Goal: Task Accomplishment & Management: Use online tool/utility

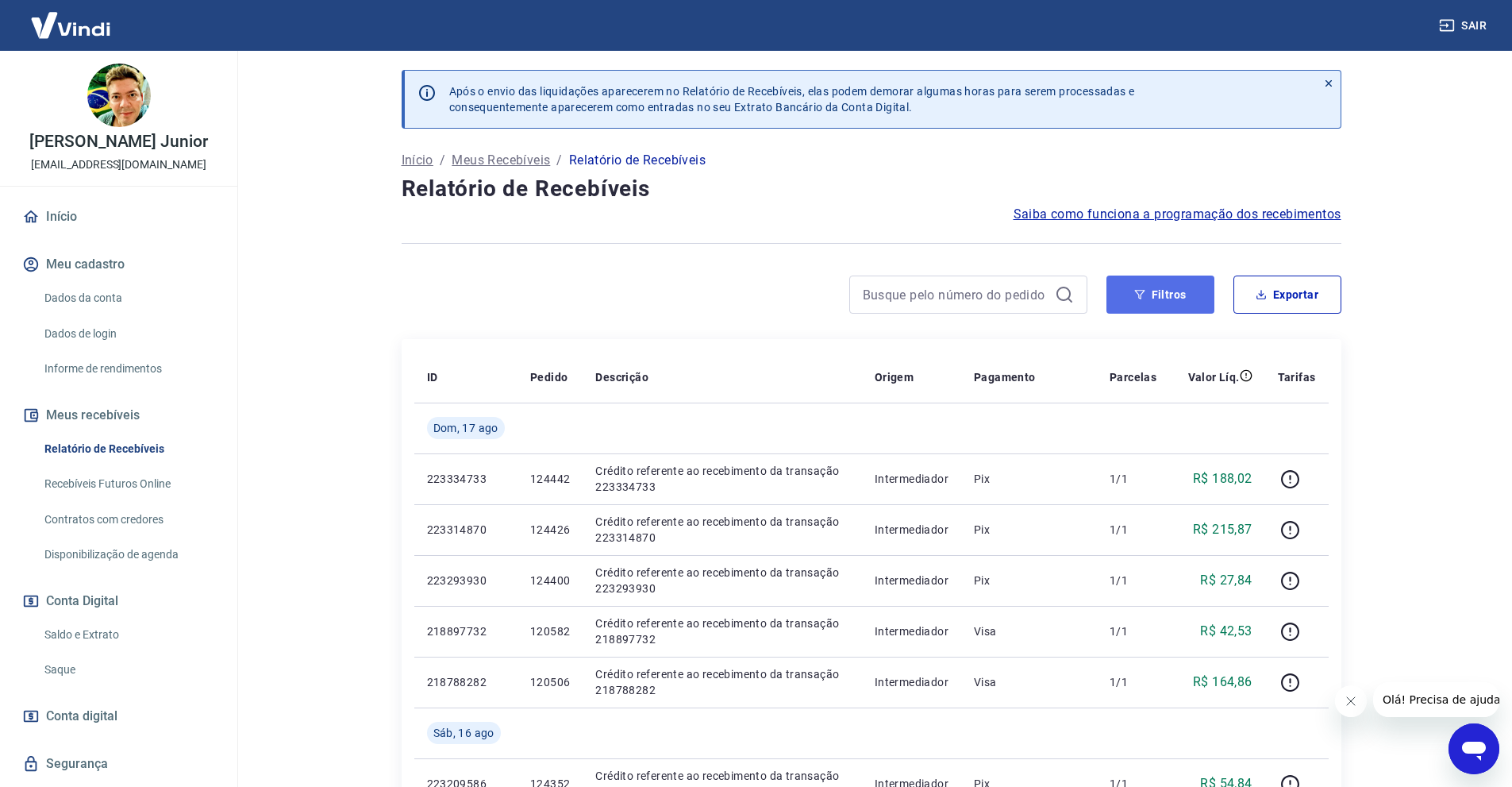
click at [1163, 297] on button "Filtros" at bounding box center [1159, 294] width 108 height 38
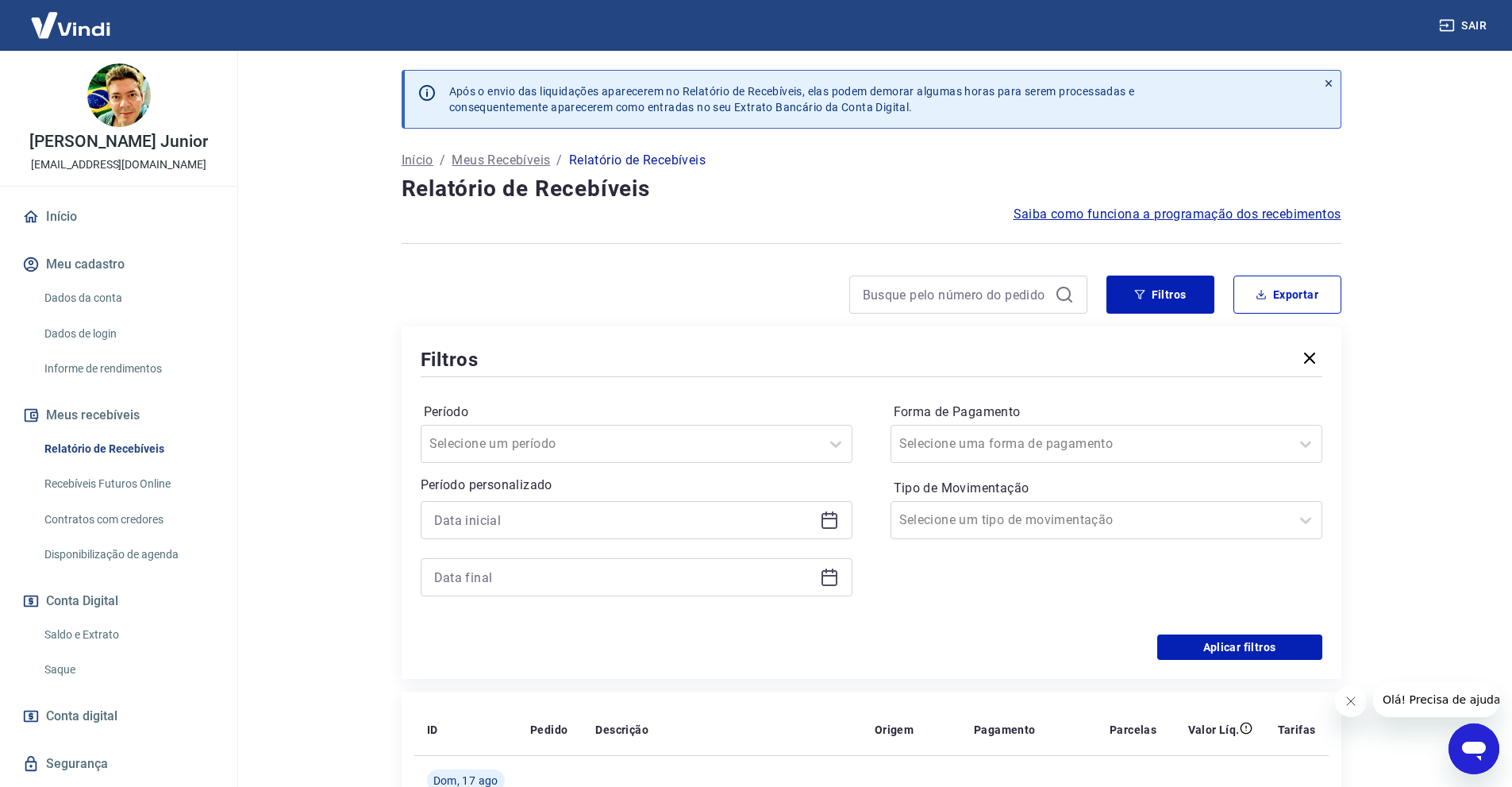
click at [826, 520] on icon at bounding box center [828, 519] width 19 height 19
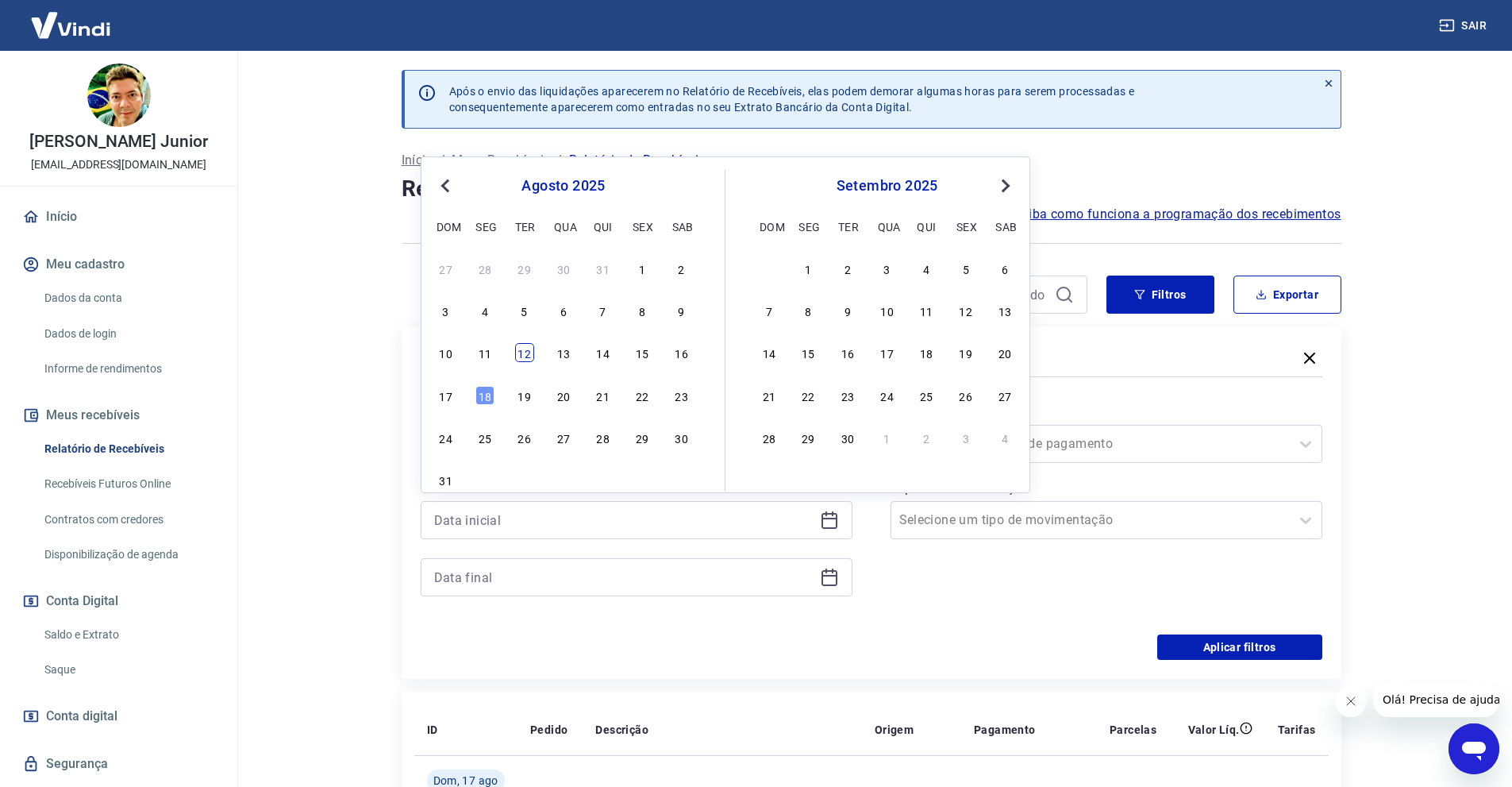
click at [525, 361] on div "12" at bounding box center [524, 352] width 19 height 19
type input "[DATE]"
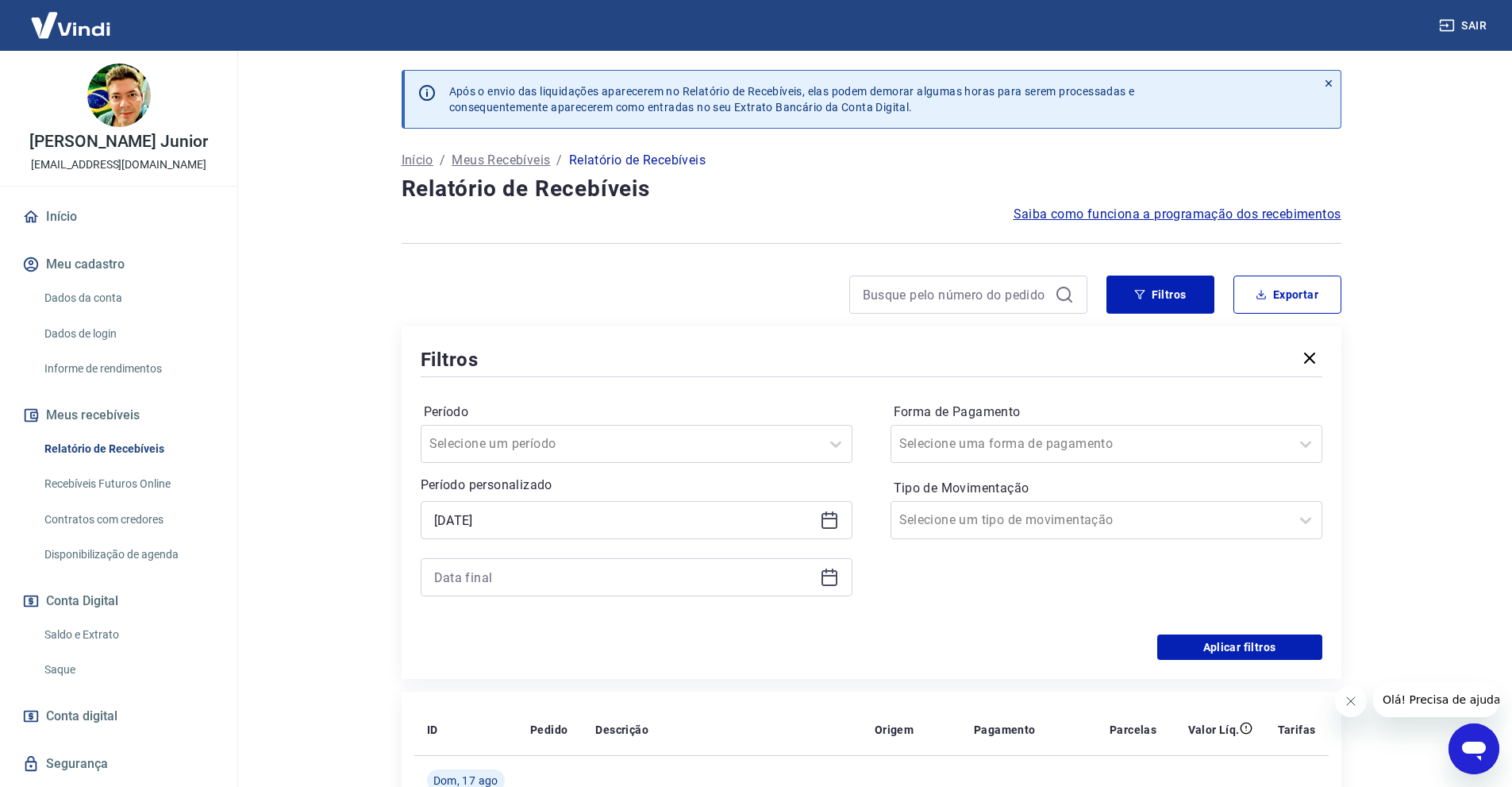
click at [827, 582] on icon at bounding box center [828, 576] width 19 height 19
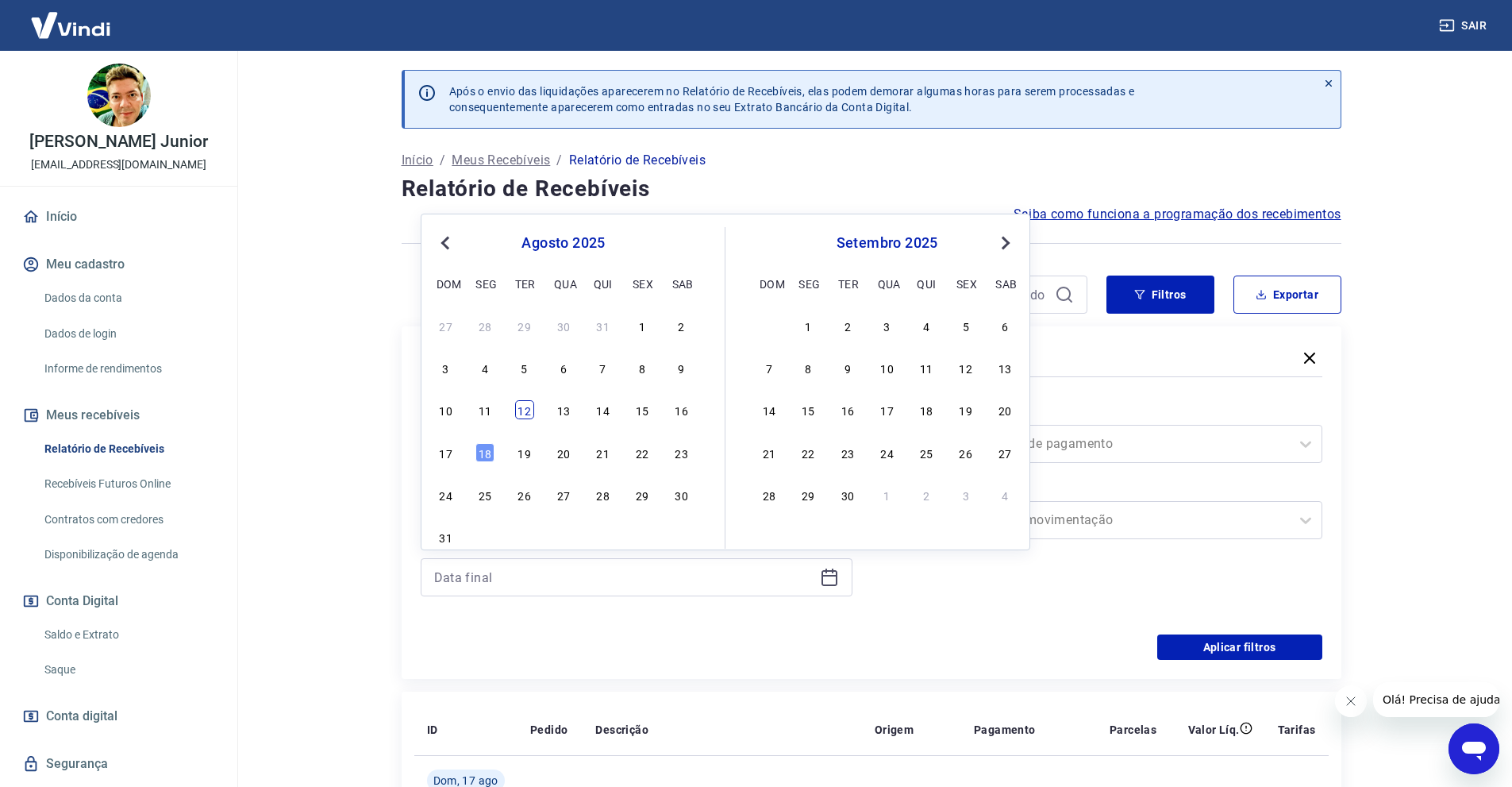
click at [521, 405] on div "12" at bounding box center [524, 409] width 19 height 19
type input "[DATE]"
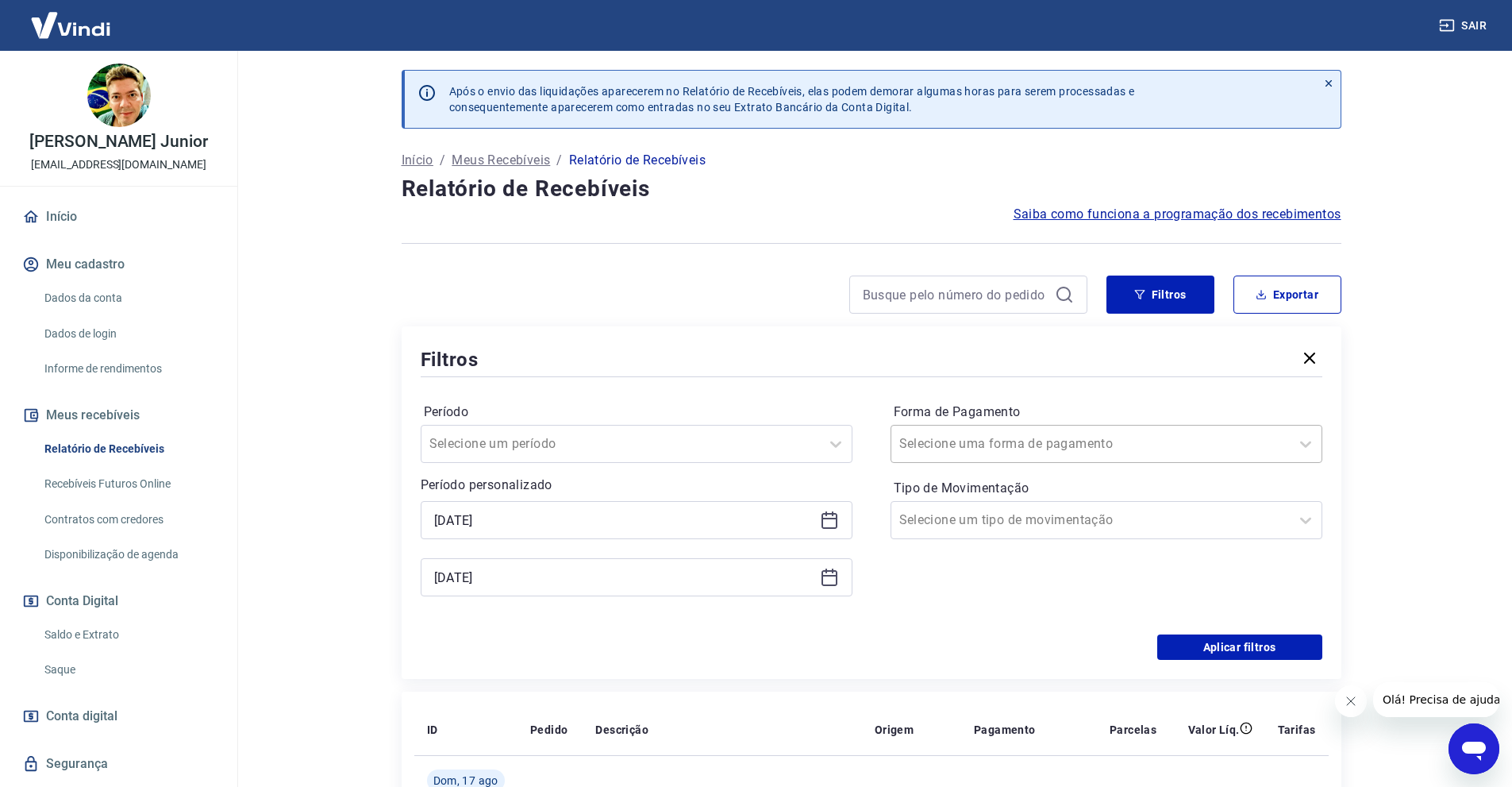
click at [1085, 439] on div at bounding box center [1090, 443] width 383 height 23
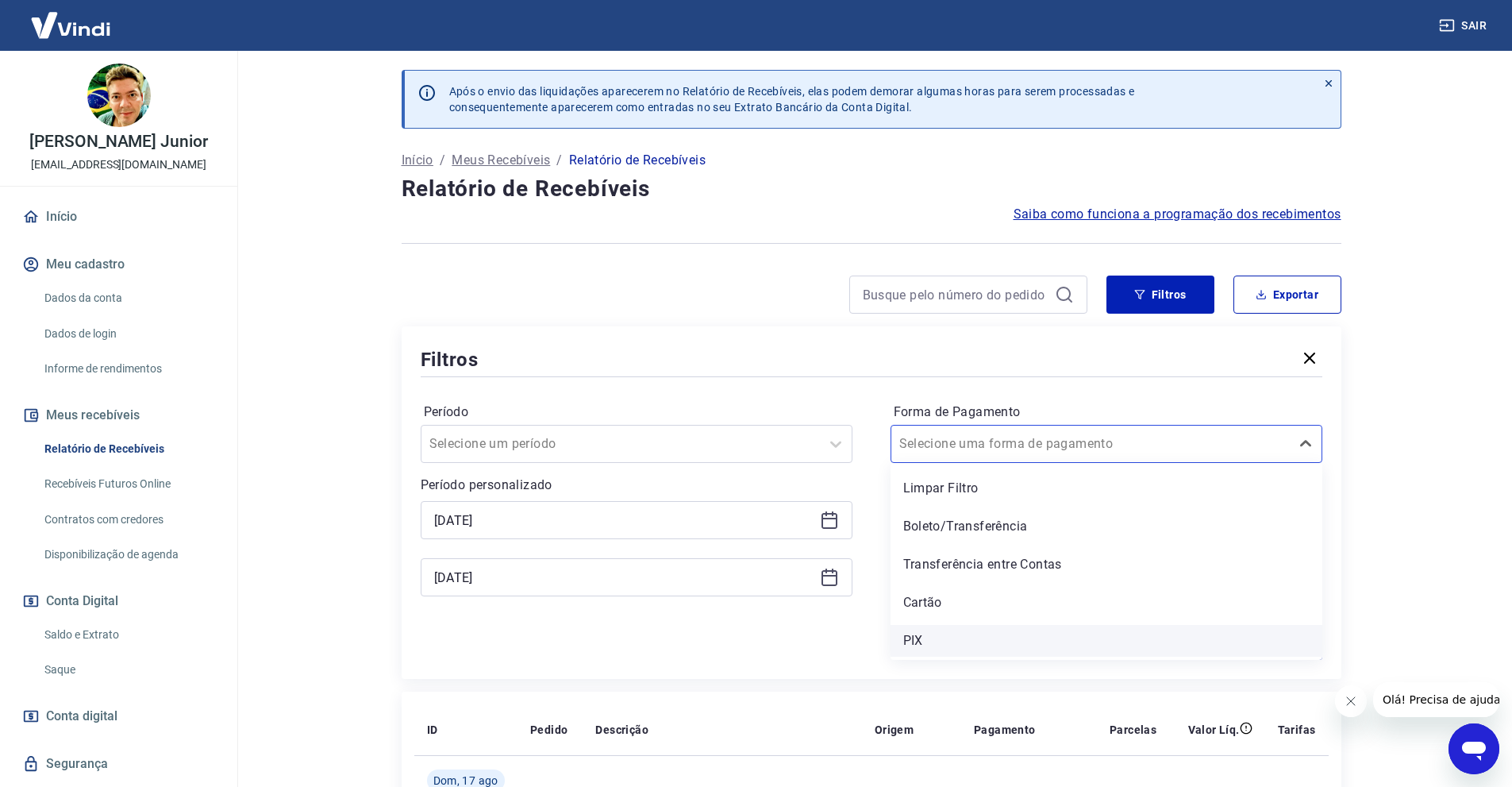
click at [935, 640] on div "PIX" at bounding box center [1106, 640] width 431 height 32
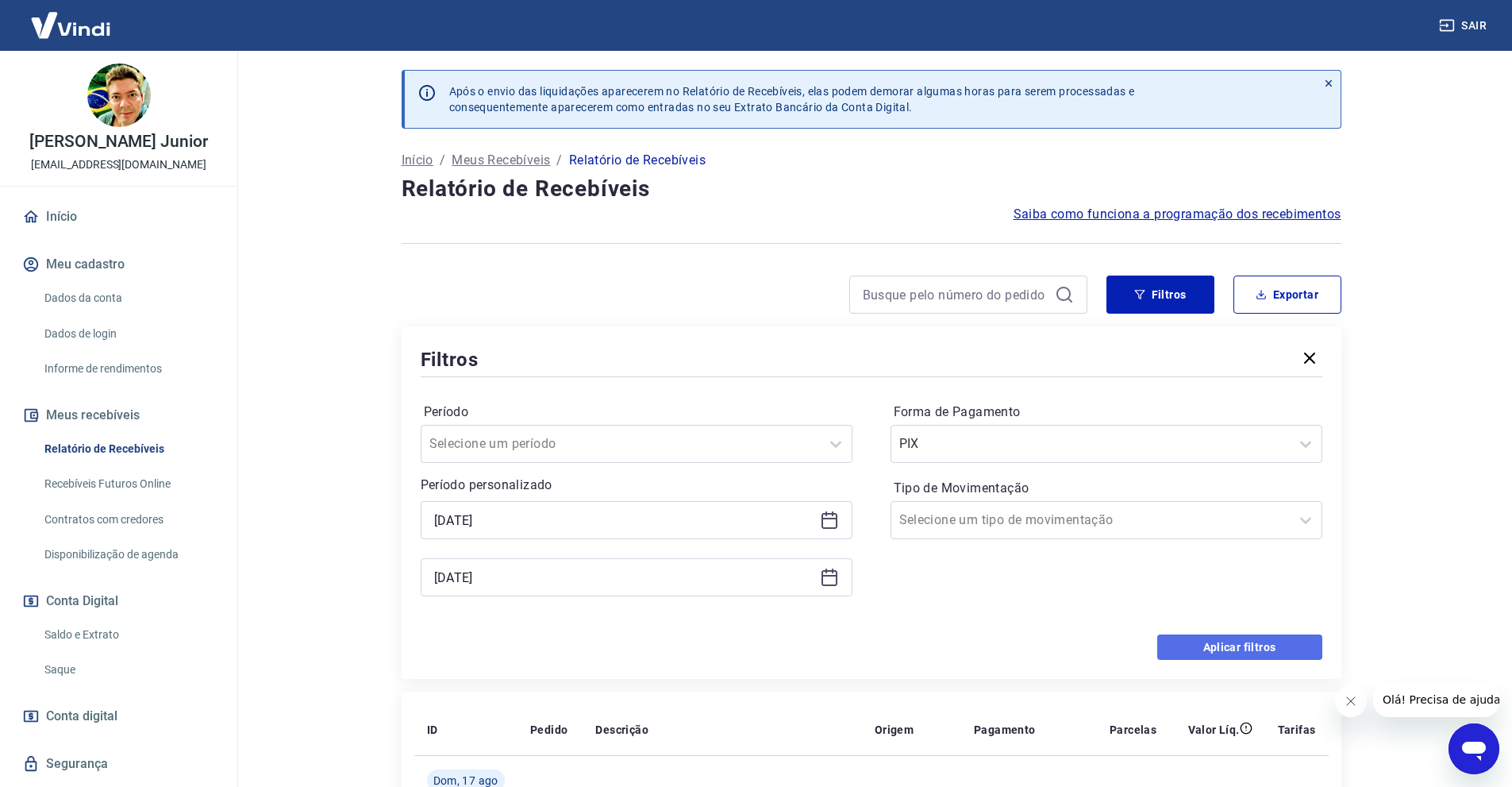
click at [1298, 639] on button "Aplicar filtros" at bounding box center [1239, 647] width 165 height 25
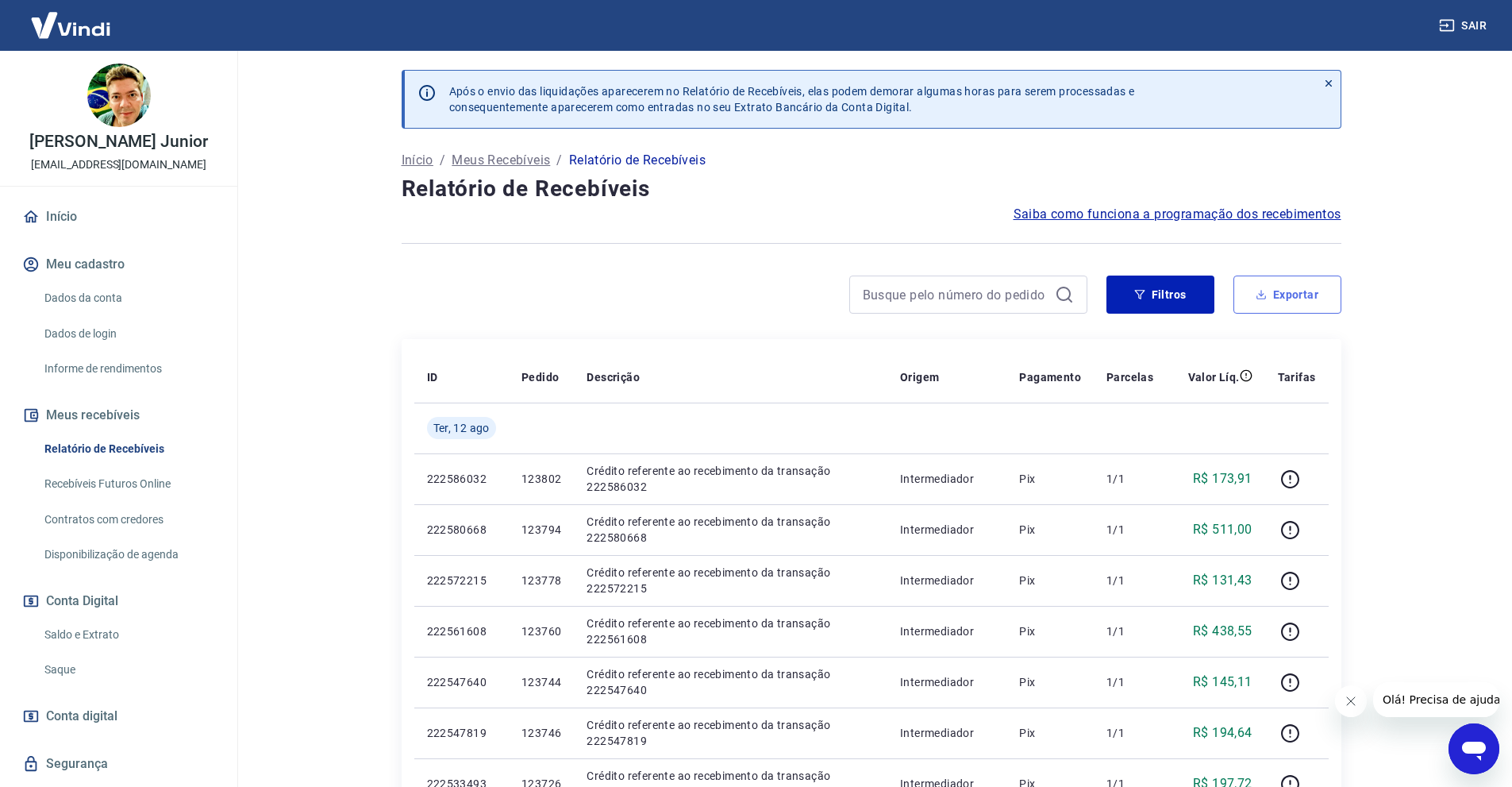
click at [1308, 294] on button "Exportar" at bounding box center [1287, 294] width 108 height 38
type input "[DATE]"
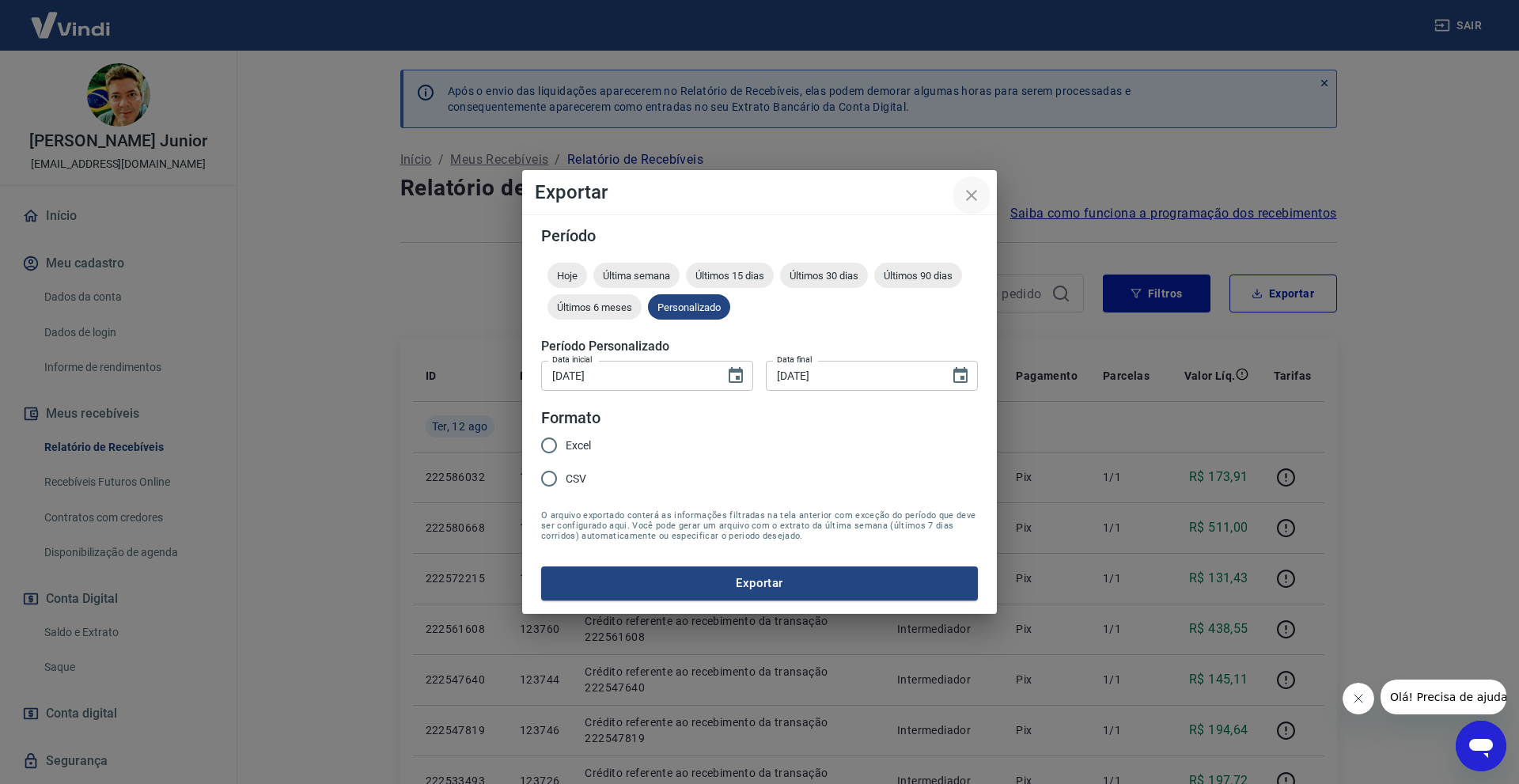
click at [975, 198] on icon "close" at bounding box center [971, 195] width 19 height 19
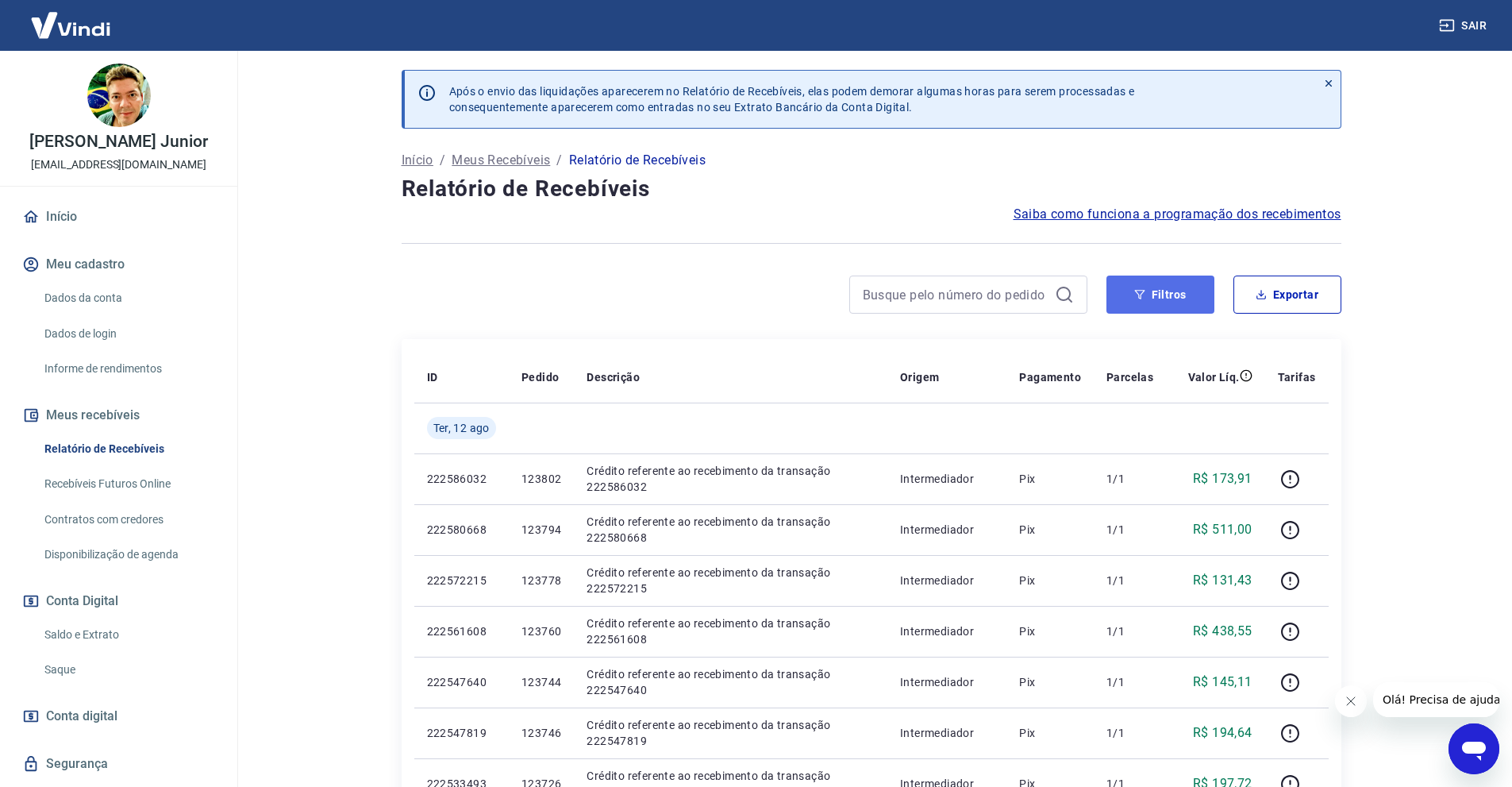
drag, startPoint x: 1112, startPoint y: 304, endPoint x: 1155, endPoint y: 290, distance: 45.2
click at [1113, 304] on button "Filtros" at bounding box center [1159, 294] width 108 height 38
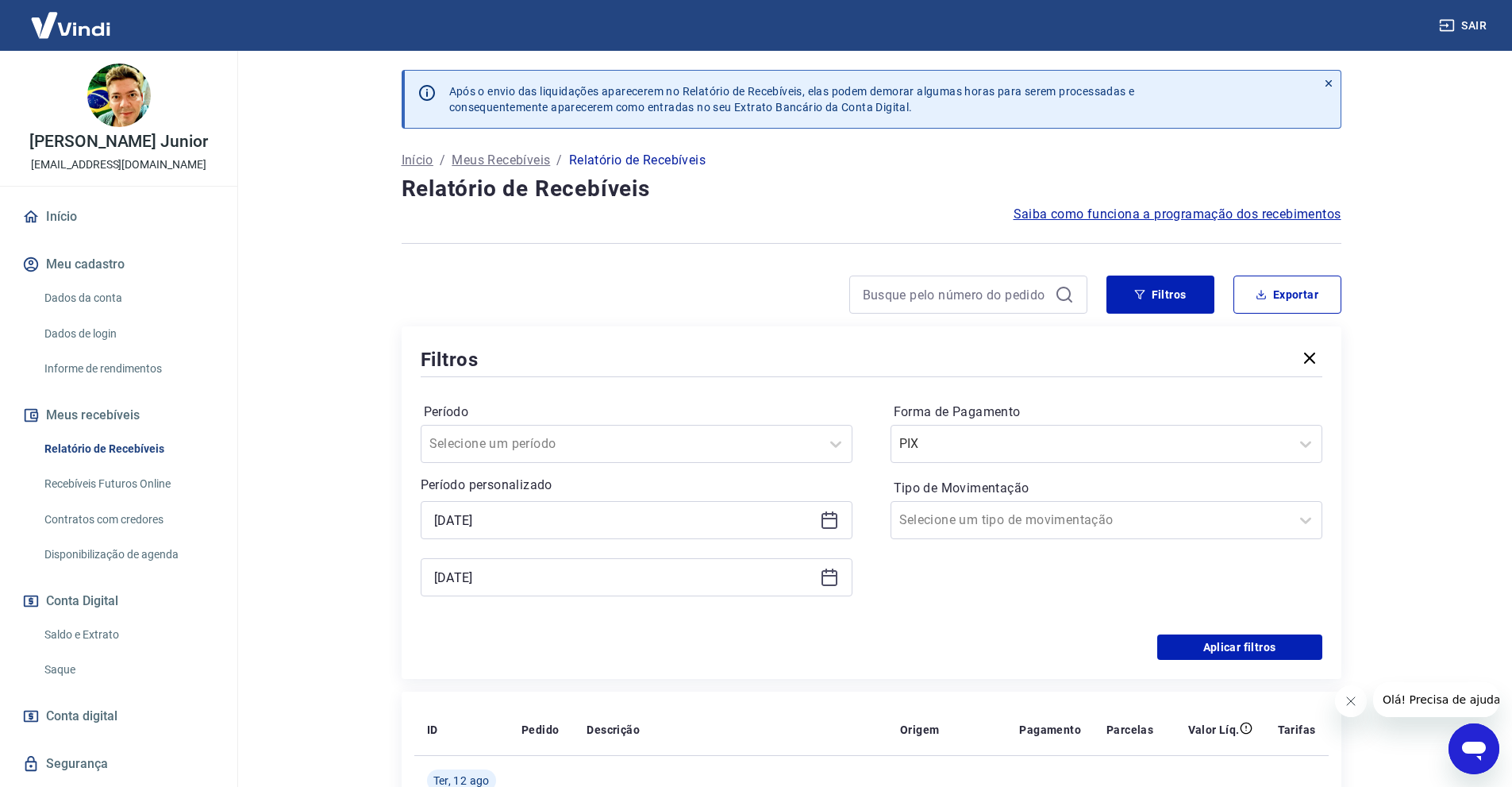
click at [833, 518] on icon at bounding box center [829, 518] width 16 height 2
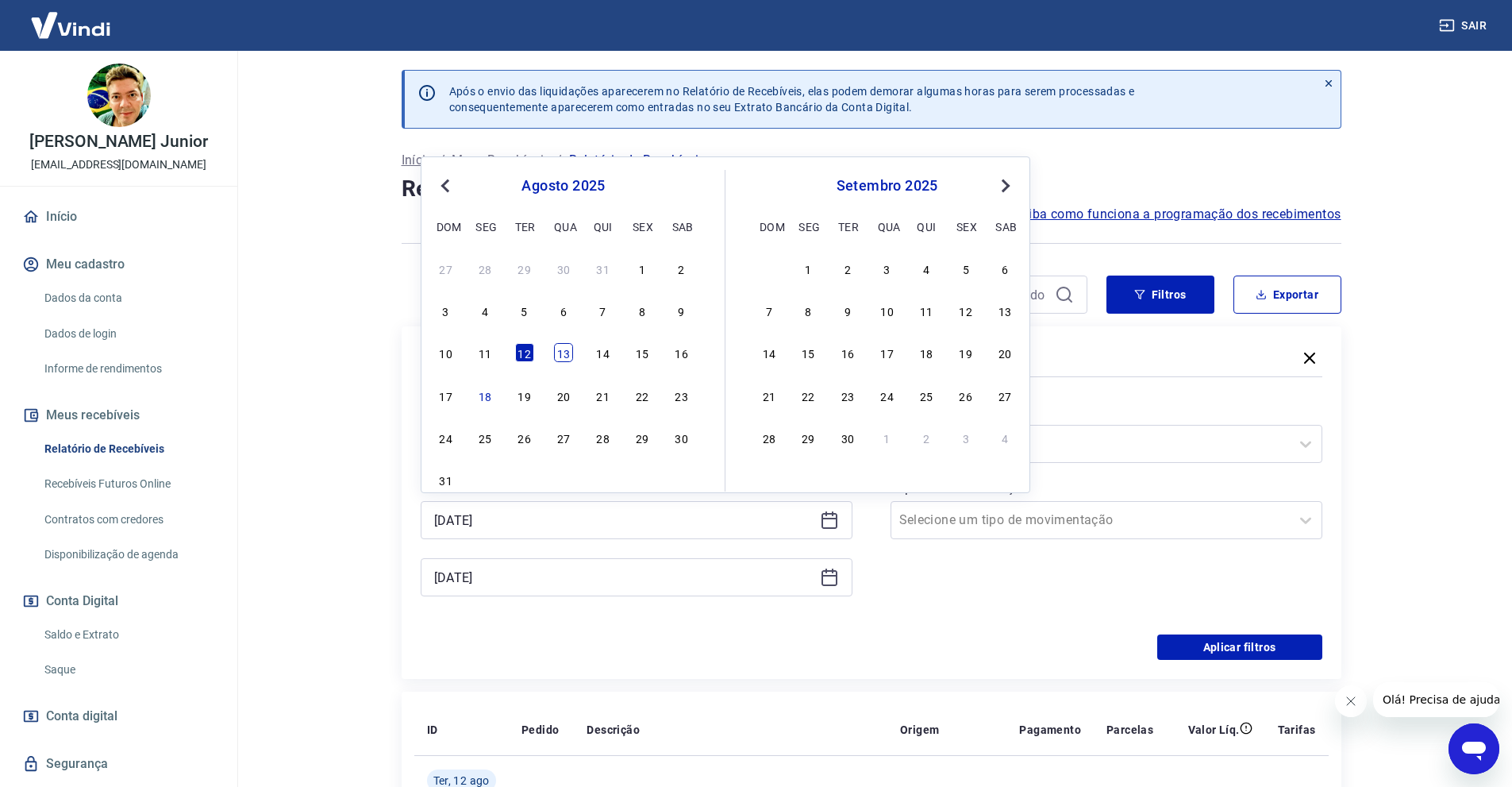
drag, startPoint x: 557, startPoint y: 353, endPoint x: 819, endPoint y: 561, distance: 334.5
click at [558, 353] on div "13" at bounding box center [563, 352] width 19 height 19
type input "[DATE]"
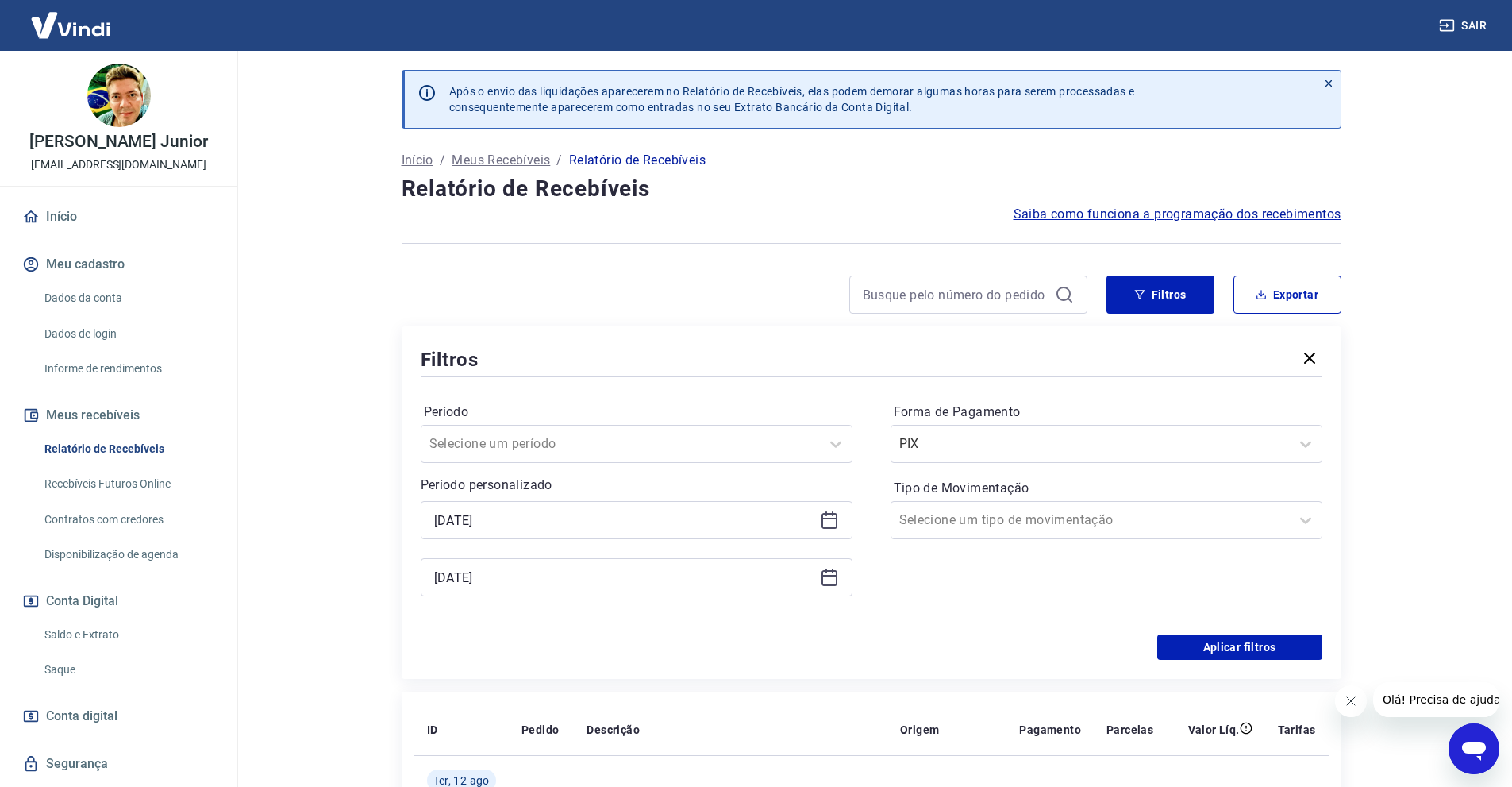
click at [830, 574] on icon at bounding box center [828, 576] width 19 height 19
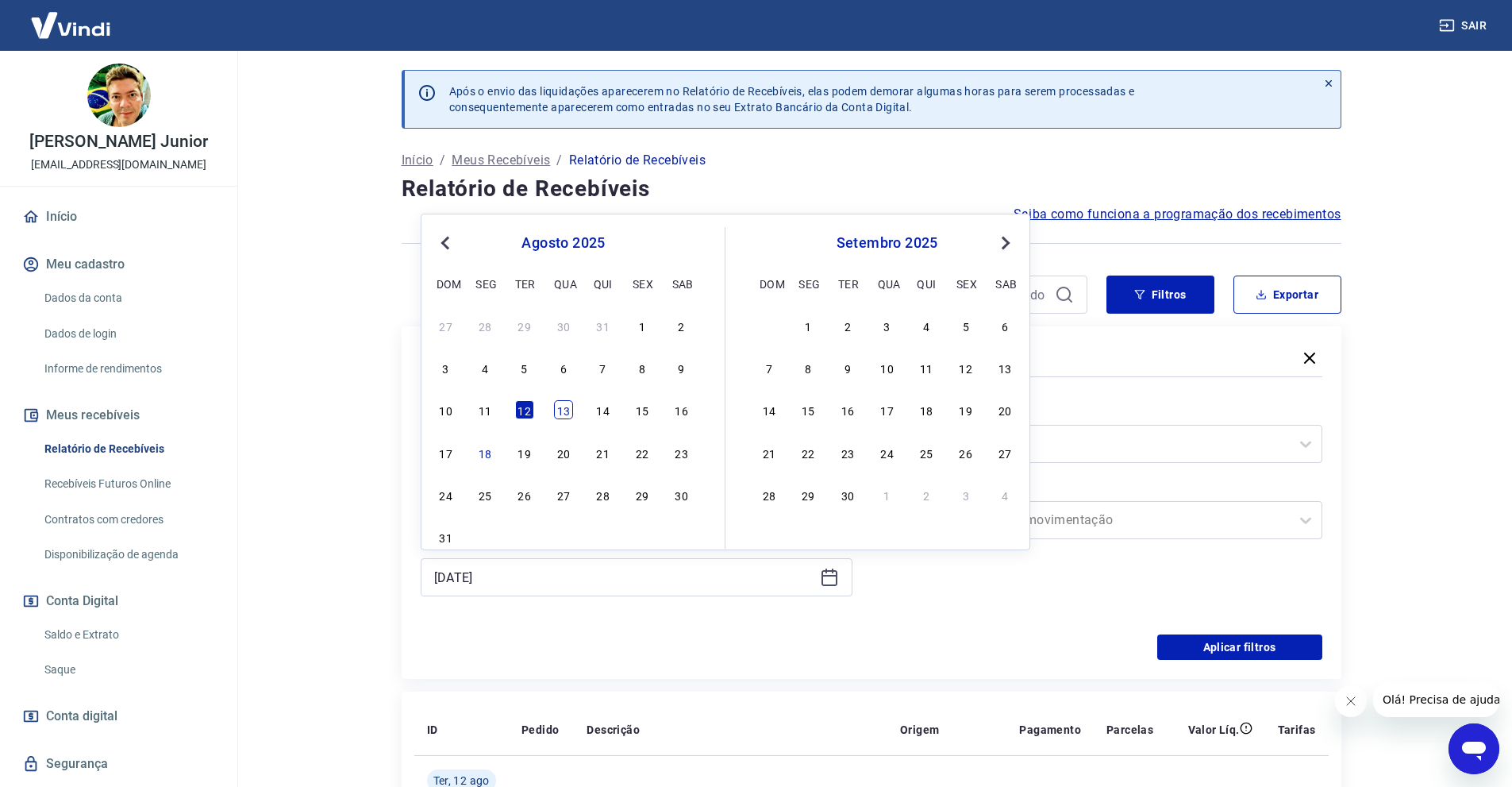
click at [564, 412] on div "13" at bounding box center [563, 409] width 19 height 19
type input "[DATE]"
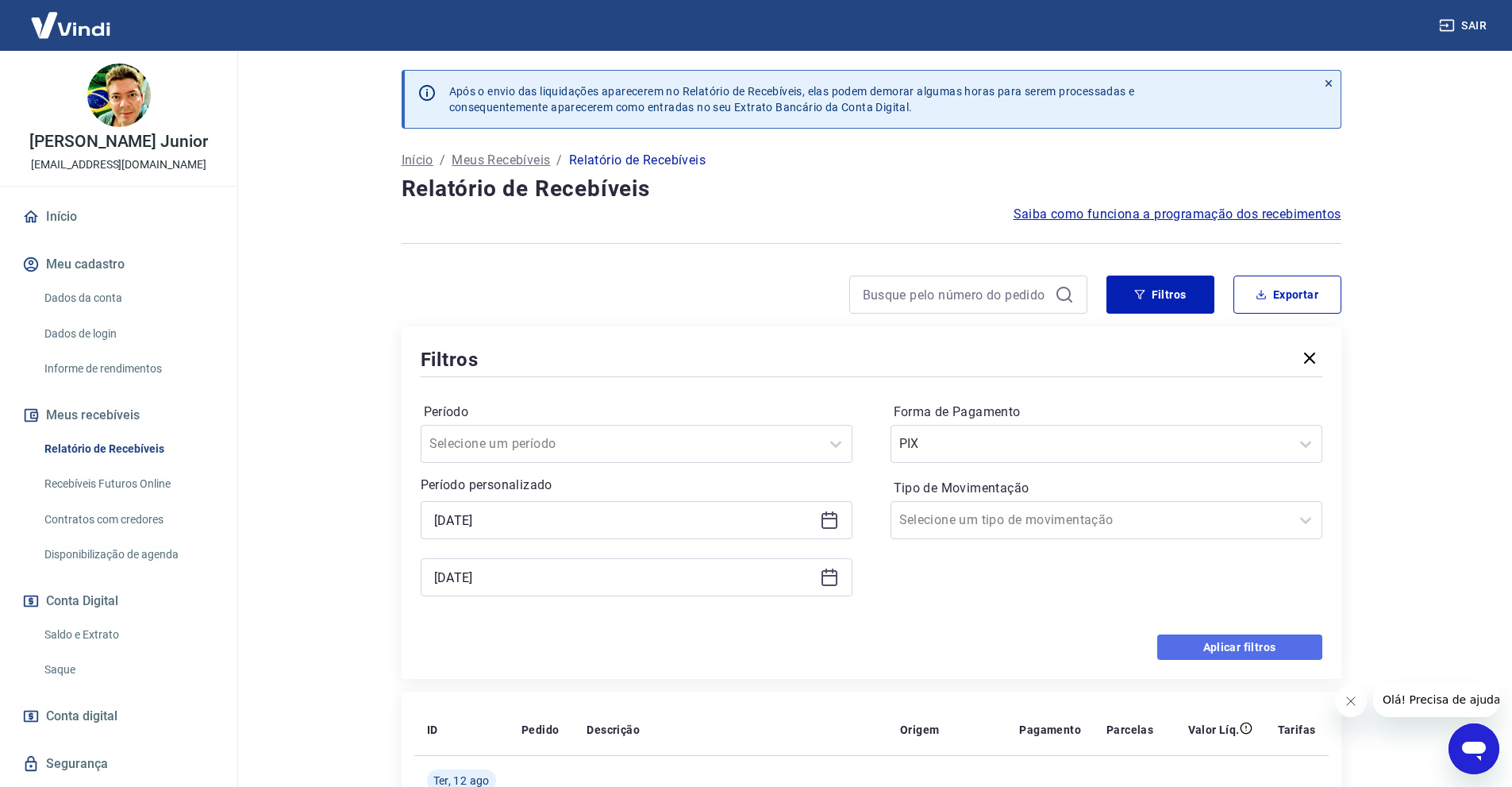
click at [1224, 646] on button "Aplicar filtros" at bounding box center [1239, 647] width 165 height 25
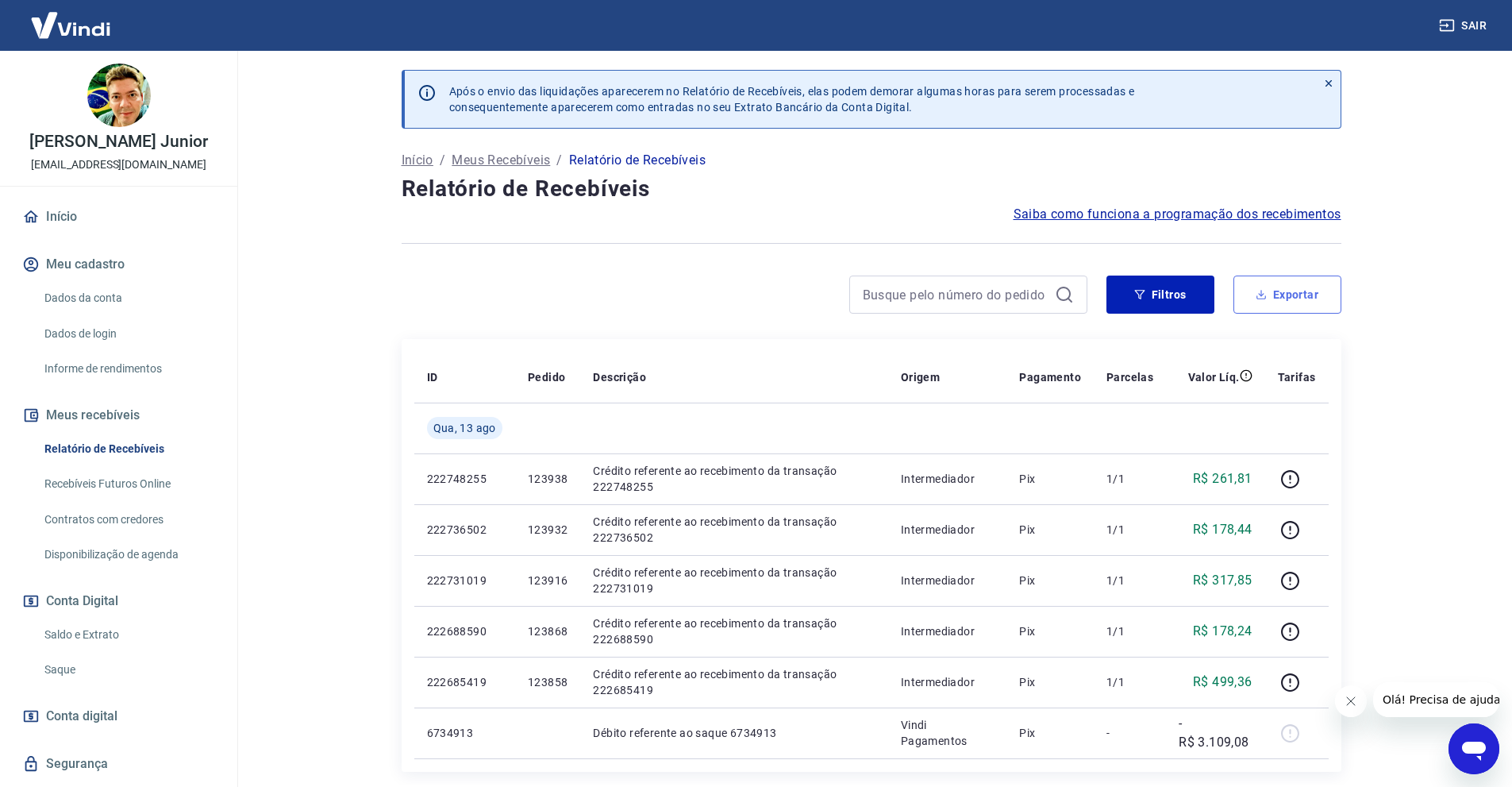
click at [1287, 298] on button "Exportar" at bounding box center [1287, 294] width 108 height 38
type input "[DATE]"
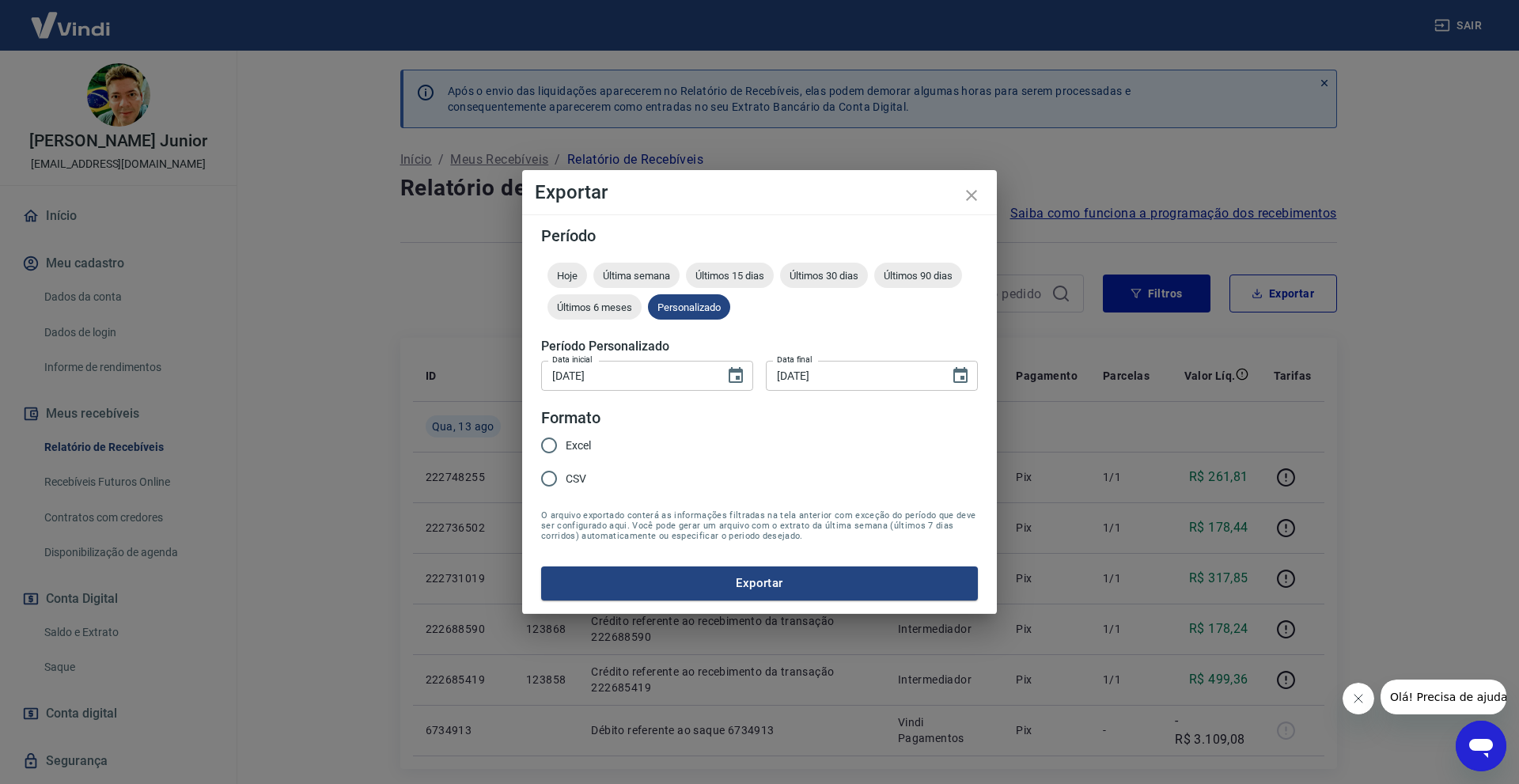
click at [565, 488] on label "CSV" at bounding box center [562, 478] width 59 height 33
click at [565, 488] on input "CSV" at bounding box center [549, 478] width 33 height 33
radio input "true"
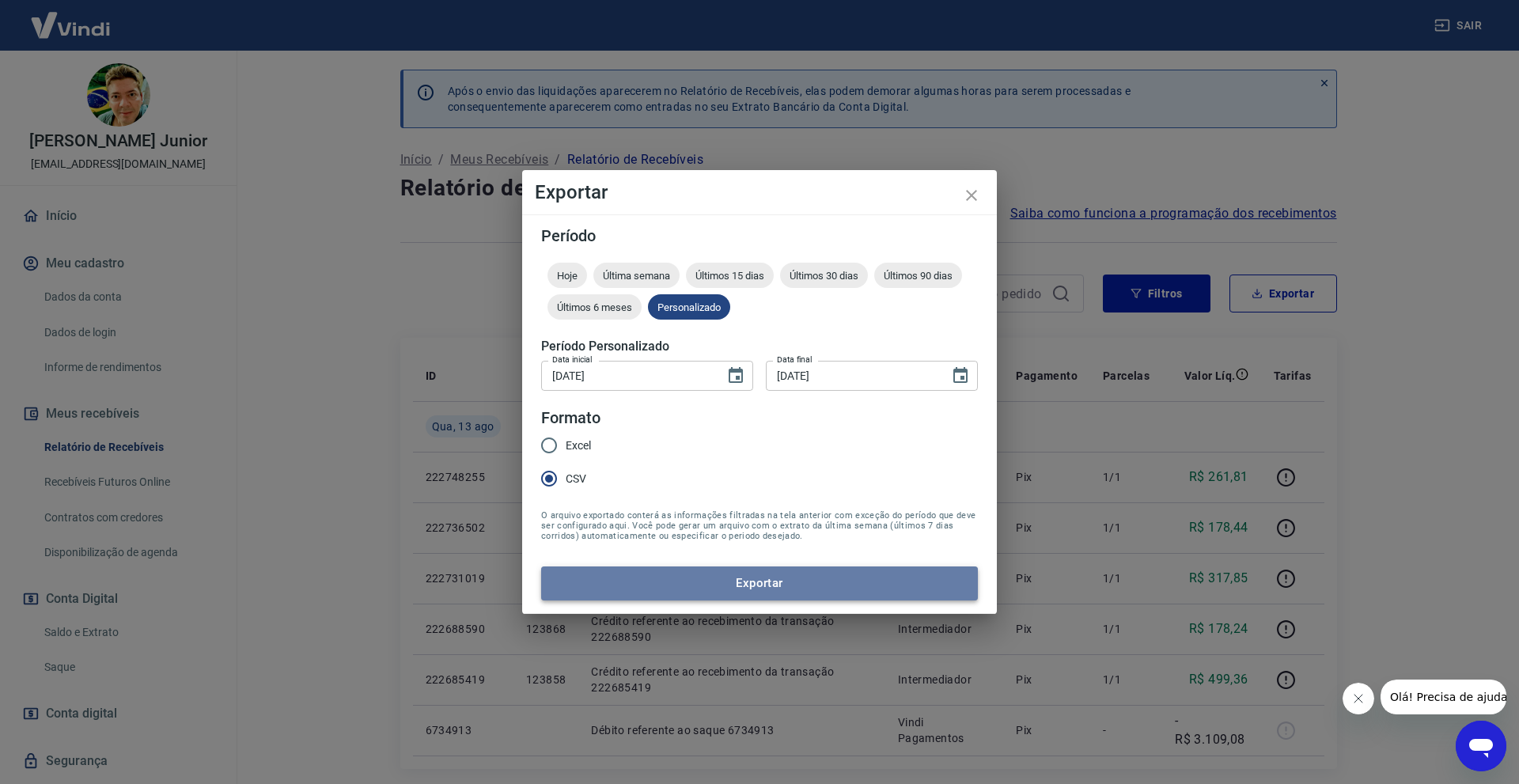
click at [590, 576] on button "Exportar" at bounding box center [759, 582] width 436 height 33
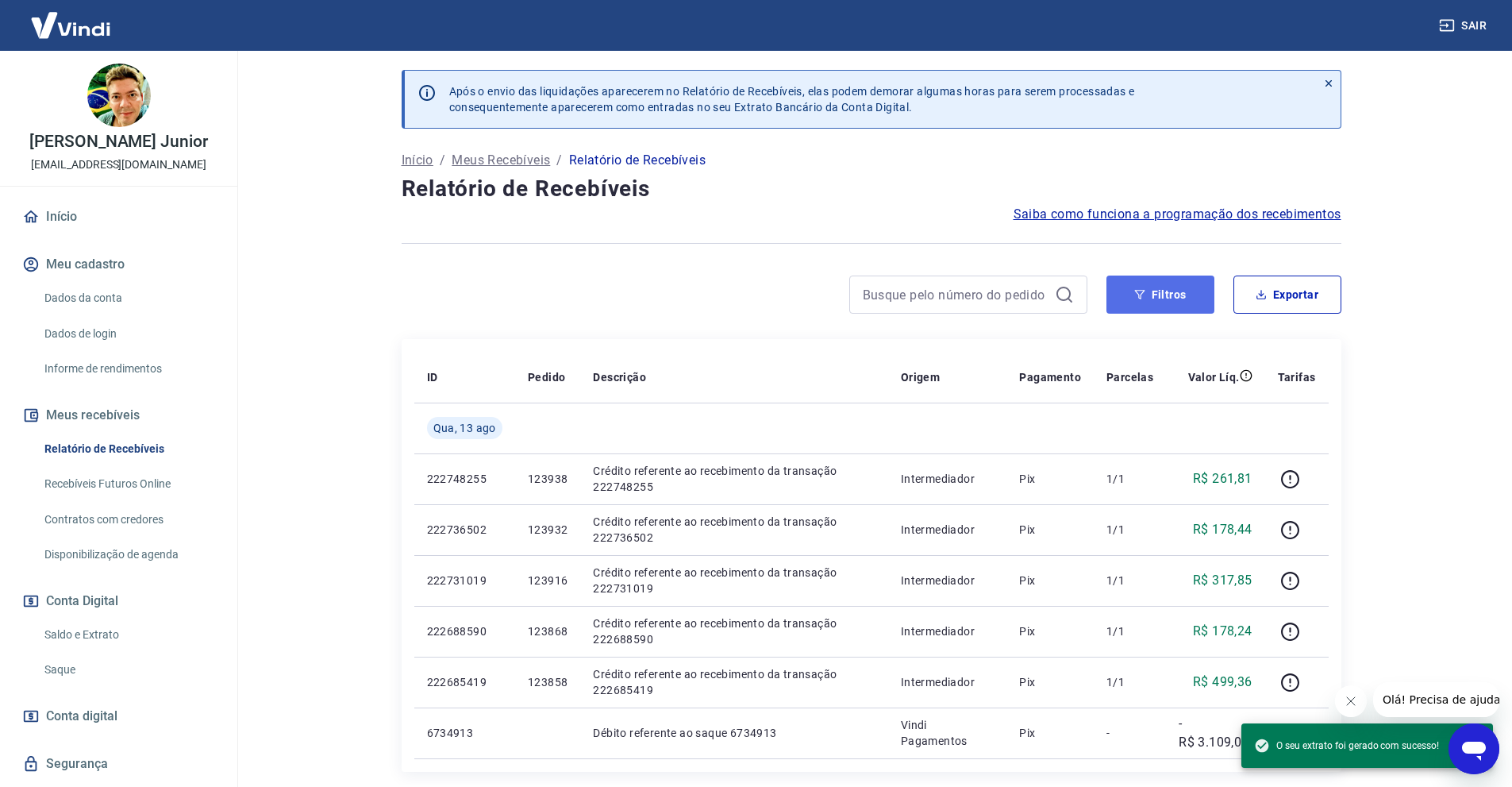
click at [1185, 295] on button "Filtros" at bounding box center [1159, 294] width 108 height 38
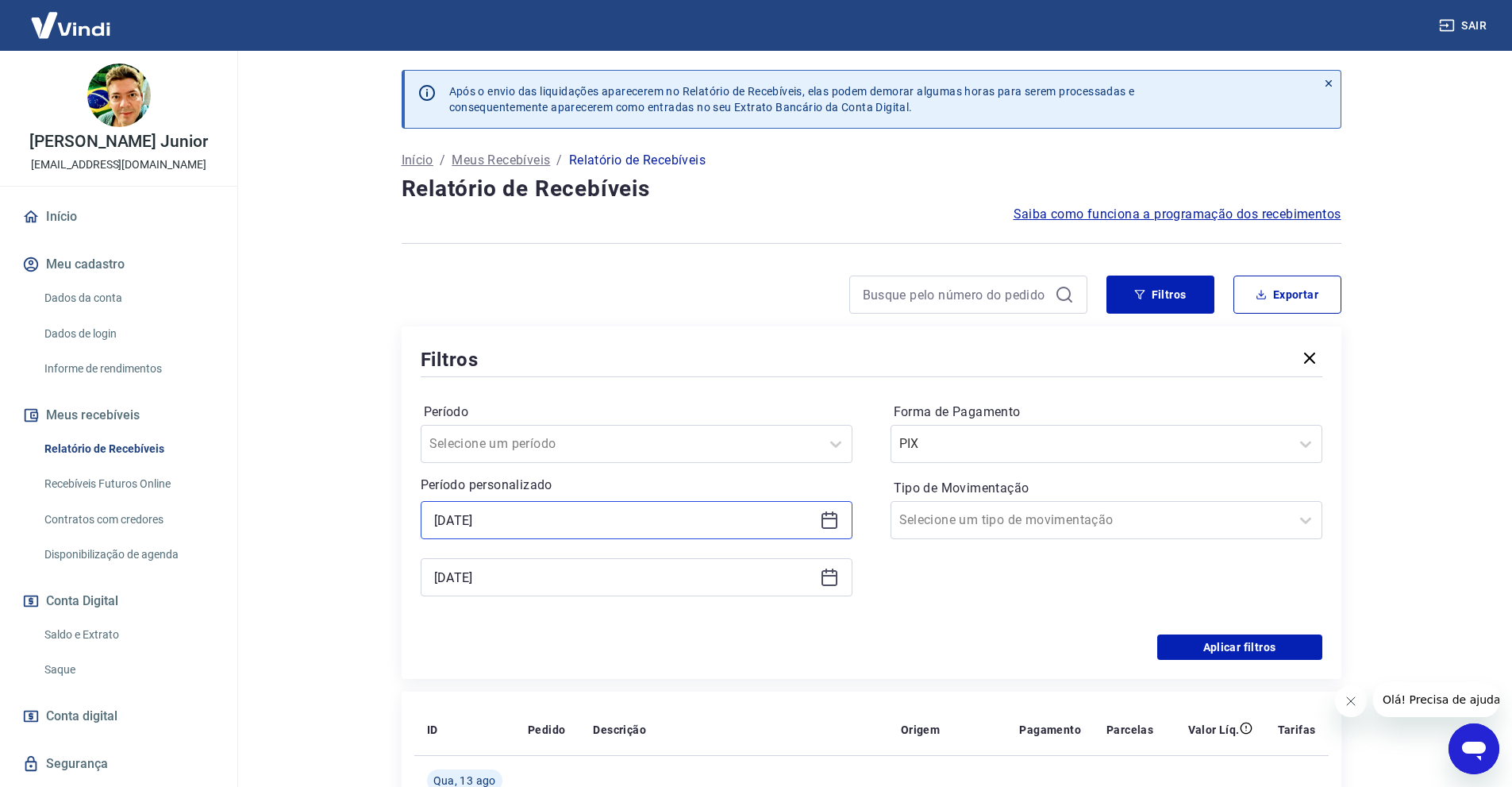
click at [477, 520] on input "[DATE]" at bounding box center [623, 520] width 379 height 24
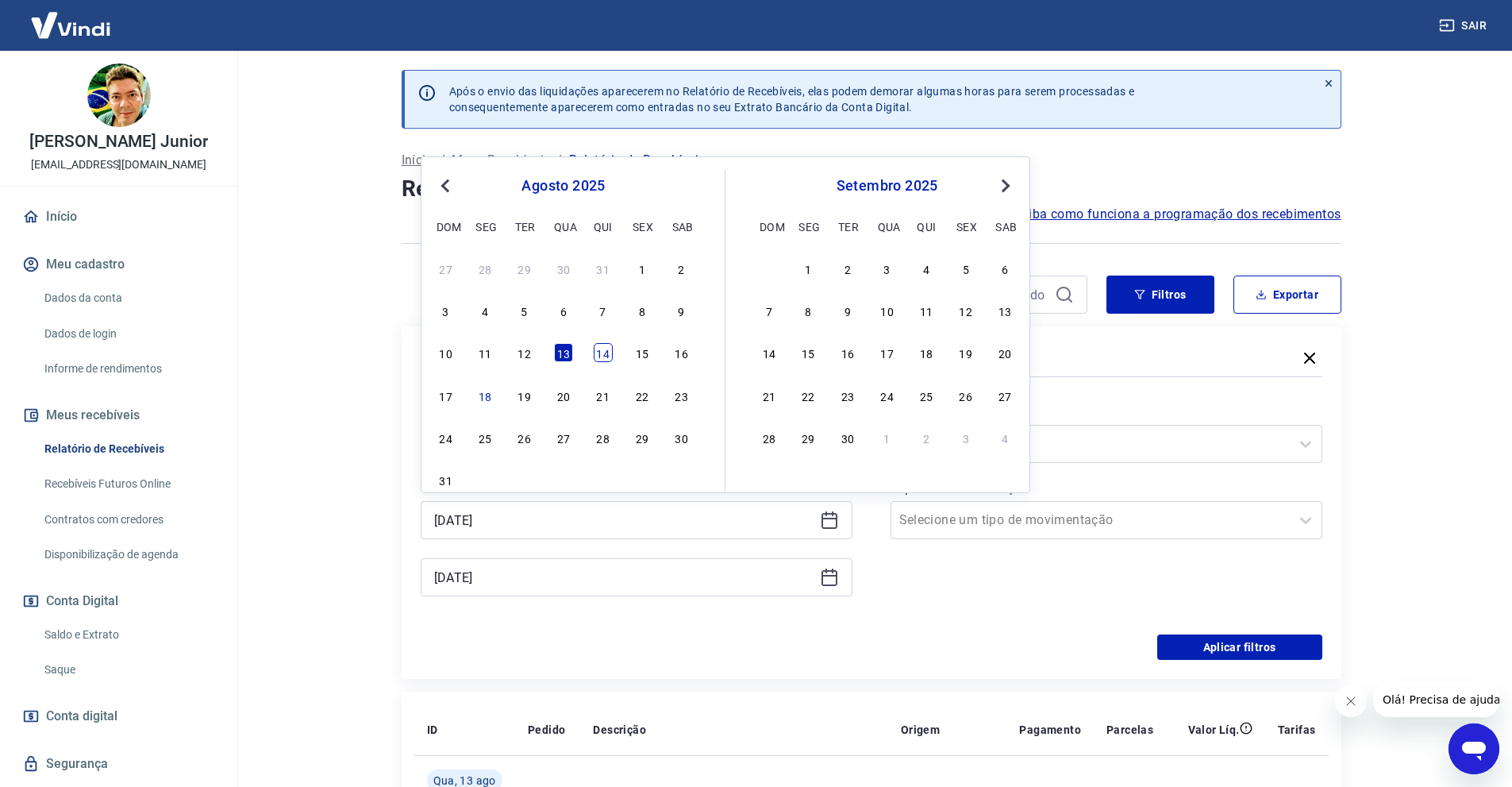
click at [598, 359] on div "14" at bounding box center [602, 352] width 19 height 19
type input "[DATE]"
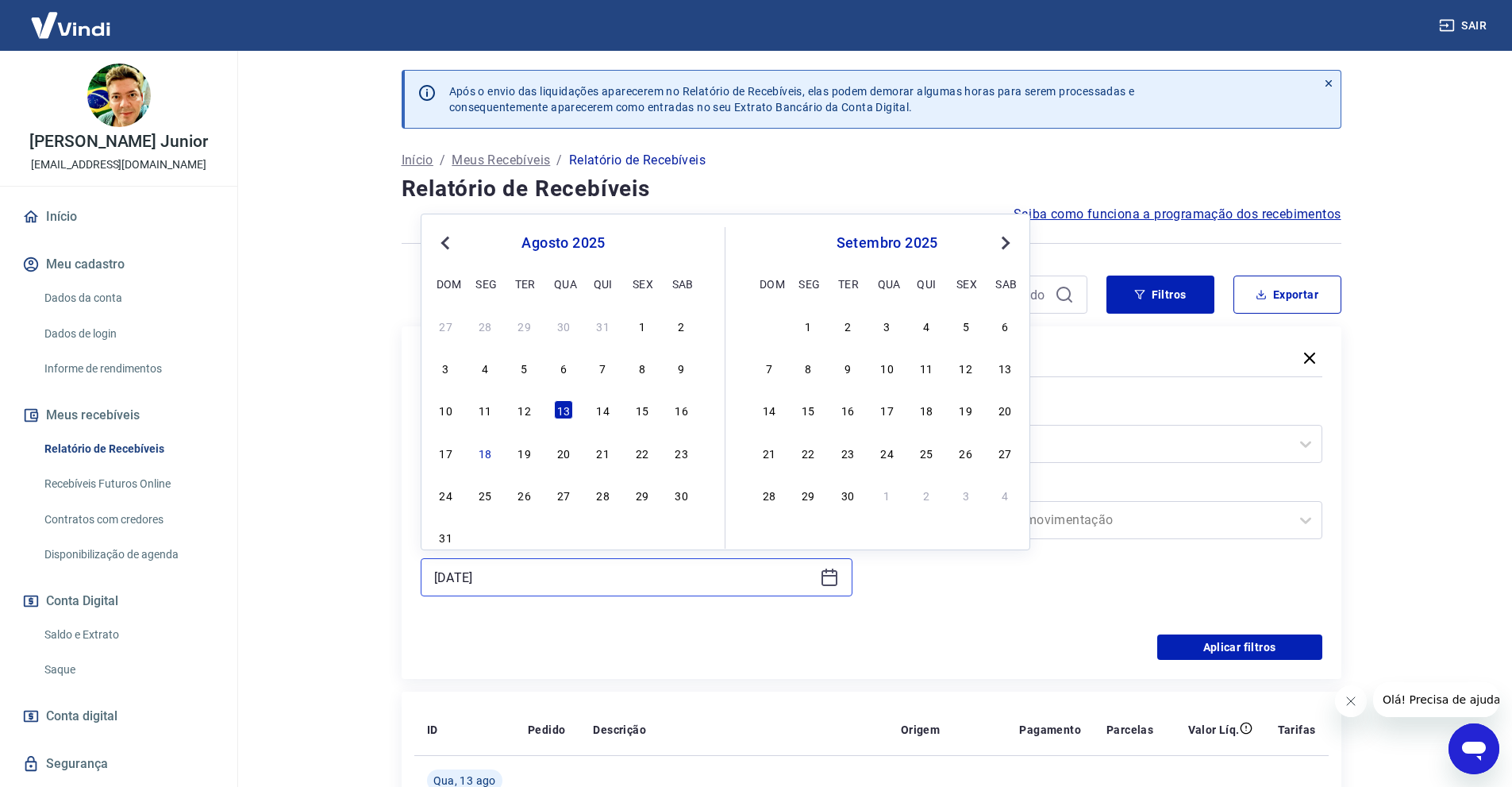
drag, startPoint x: 503, startPoint y: 583, endPoint x: 524, endPoint y: 567, distance: 26.4
click at [503, 584] on input "[DATE]" at bounding box center [623, 577] width 379 height 24
click at [606, 414] on div "14" at bounding box center [602, 409] width 19 height 19
type input "[DATE]"
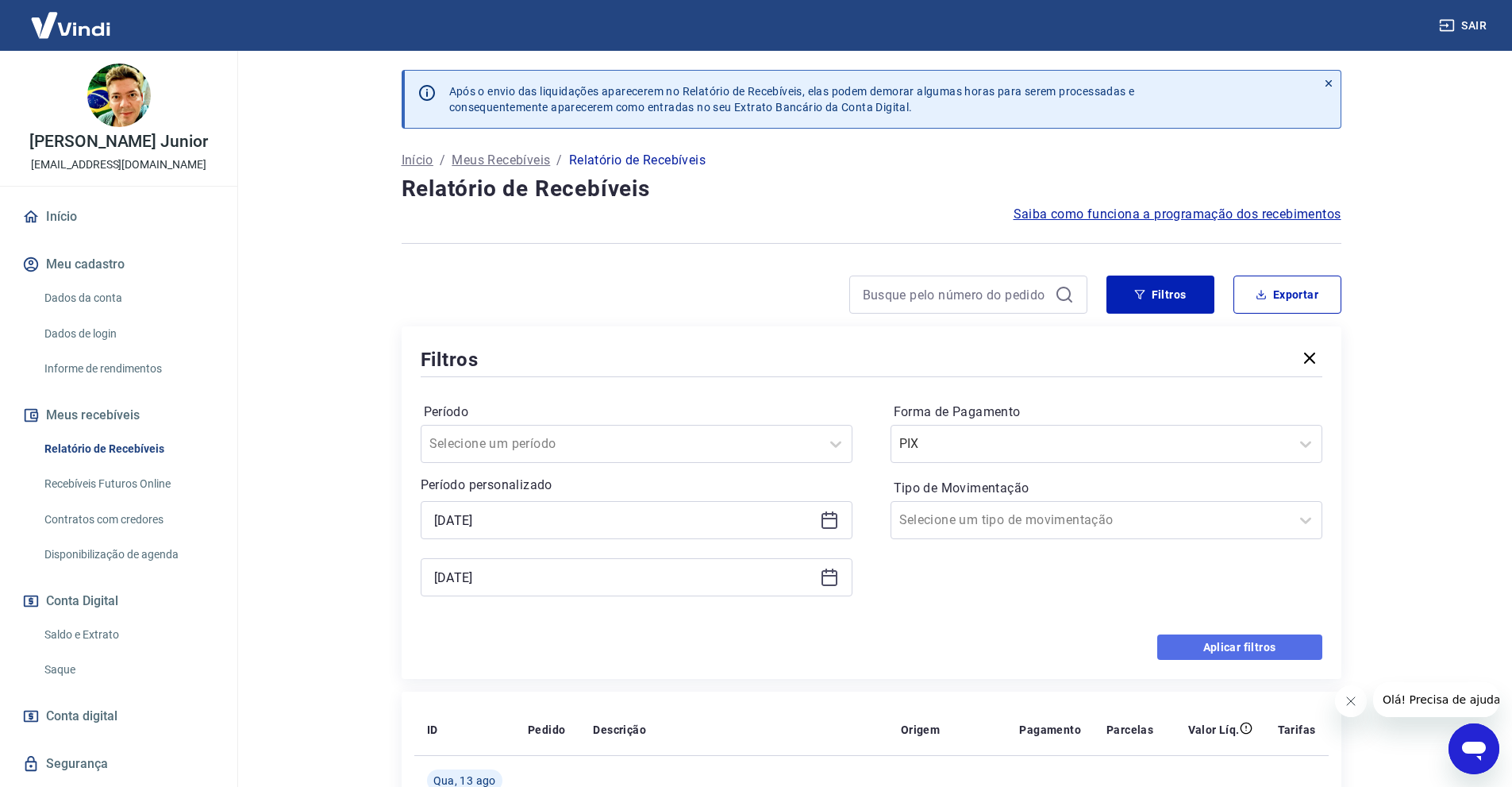
click at [1182, 650] on button "Aplicar filtros" at bounding box center [1239, 647] width 165 height 25
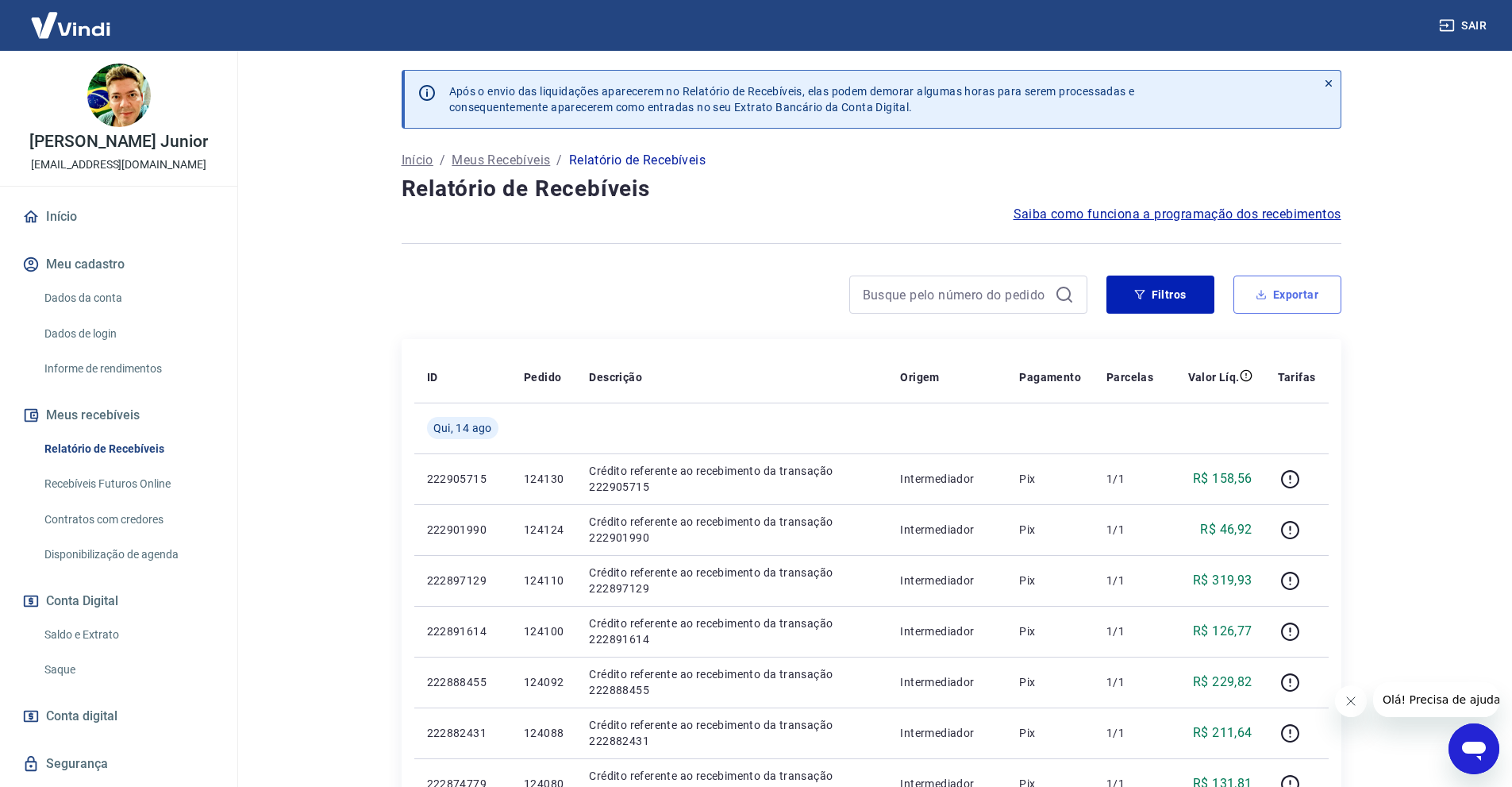
click at [1289, 299] on button "Exportar" at bounding box center [1287, 294] width 108 height 38
type input "[DATE]"
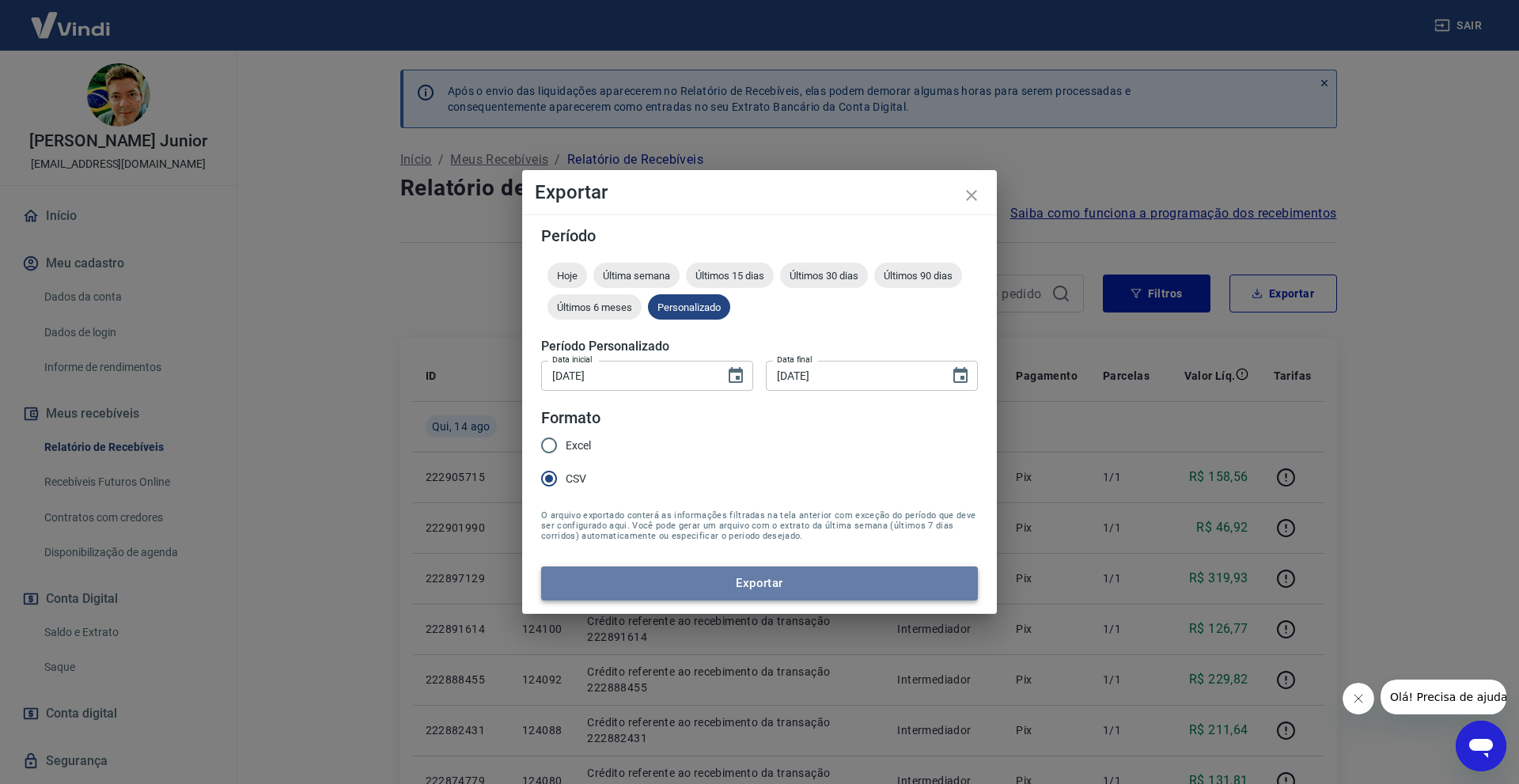
click at [639, 597] on button "Exportar" at bounding box center [759, 582] width 436 height 33
